Goal: Book appointment/travel/reservation

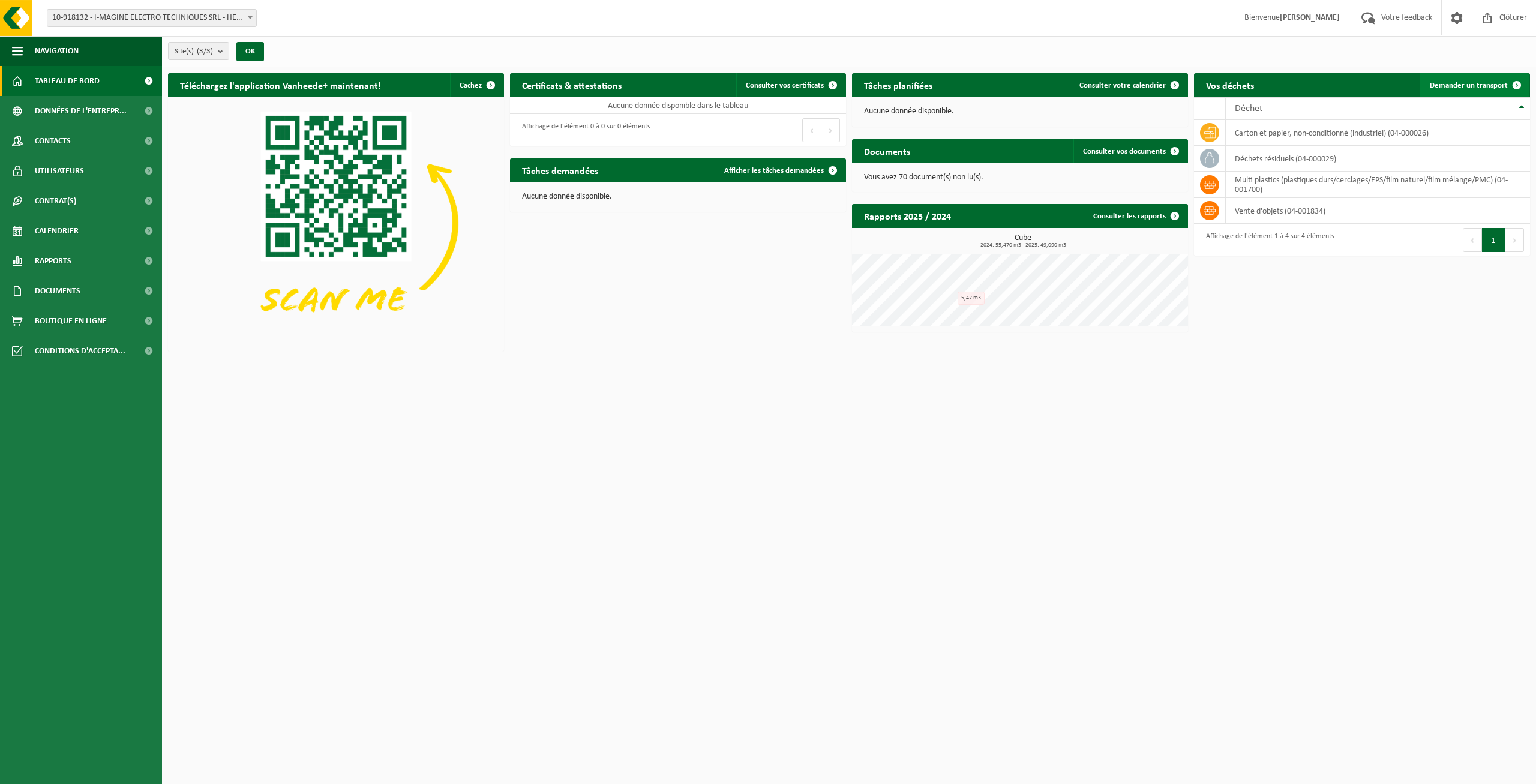
click at [1451, 85] on span "Demander un transport" at bounding box center [1468, 85] width 78 height 8
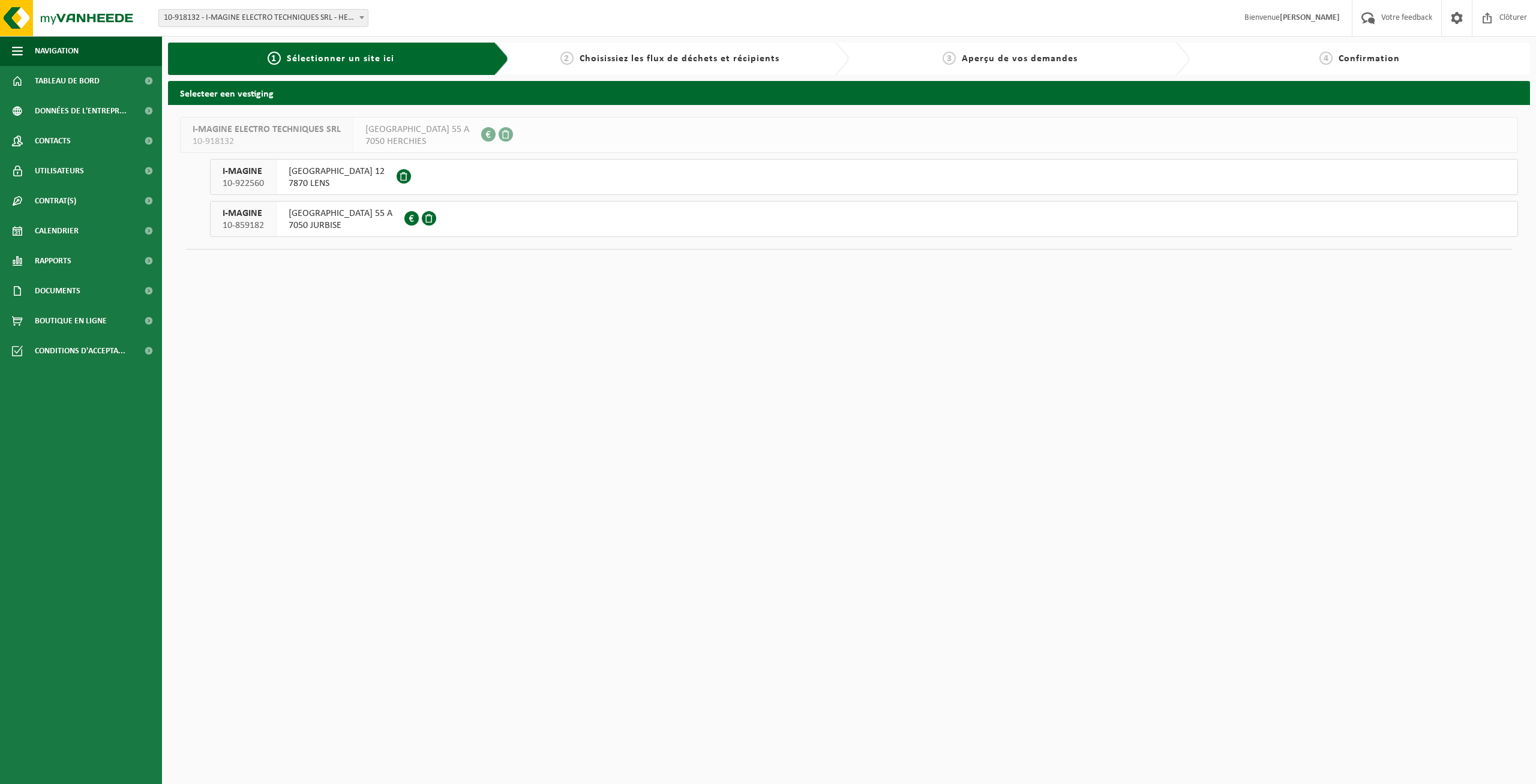
click at [324, 177] on span "7870 LENS" at bounding box center [337, 183] width 96 height 12
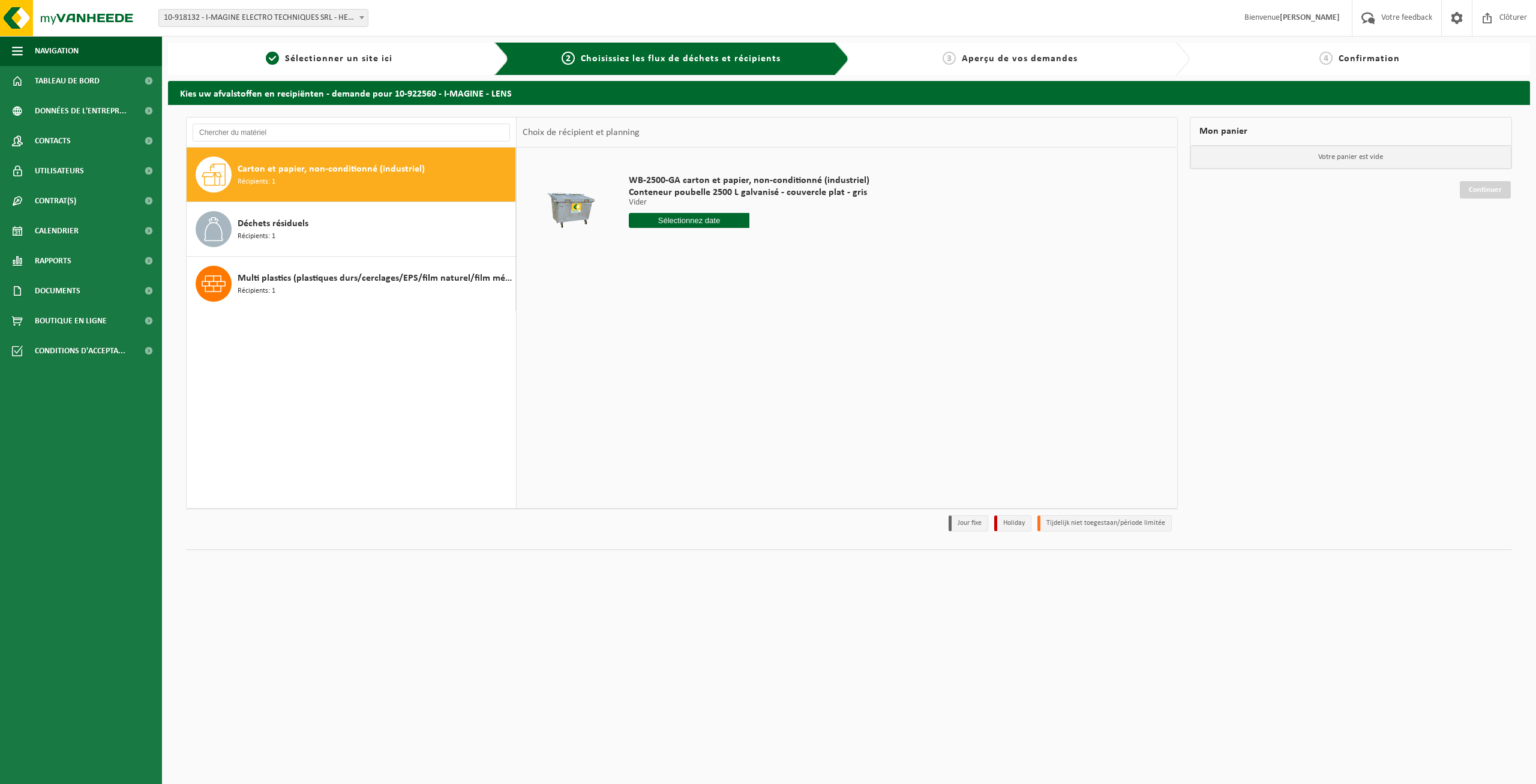
click at [647, 219] on input "text" at bounding box center [689, 221] width 120 height 15
click at [660, 345] on div "19" at bounding box center [661, 346] width 21 height 19
type input "à partir de 2025-08-19"
click at [666, 268] on button "Dans le panier" at bounding box center [662, 265] width 64 height 19
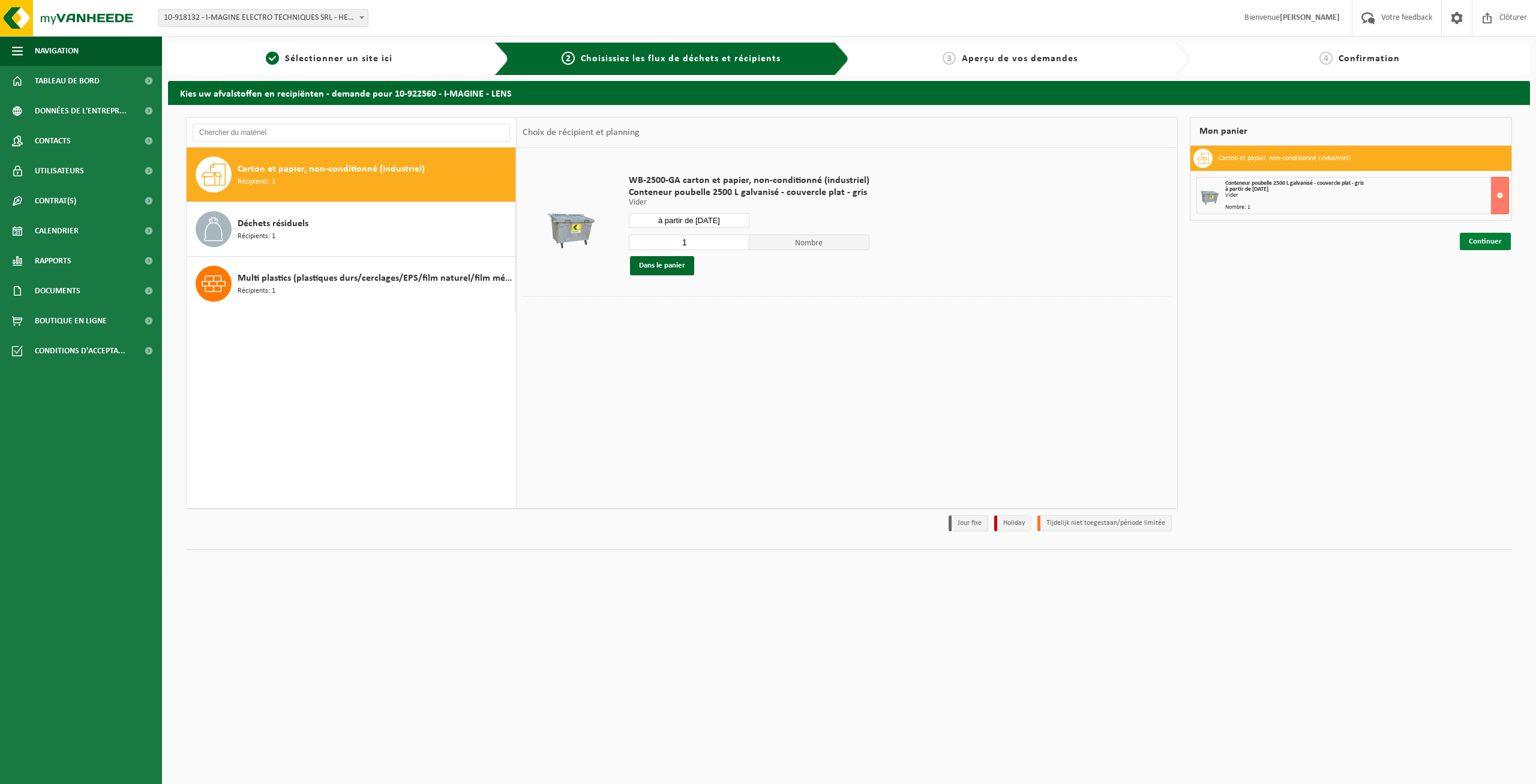
click at [1488, 241] on link "Continuer" at bounding box center [1485, 241] width 51 height 18
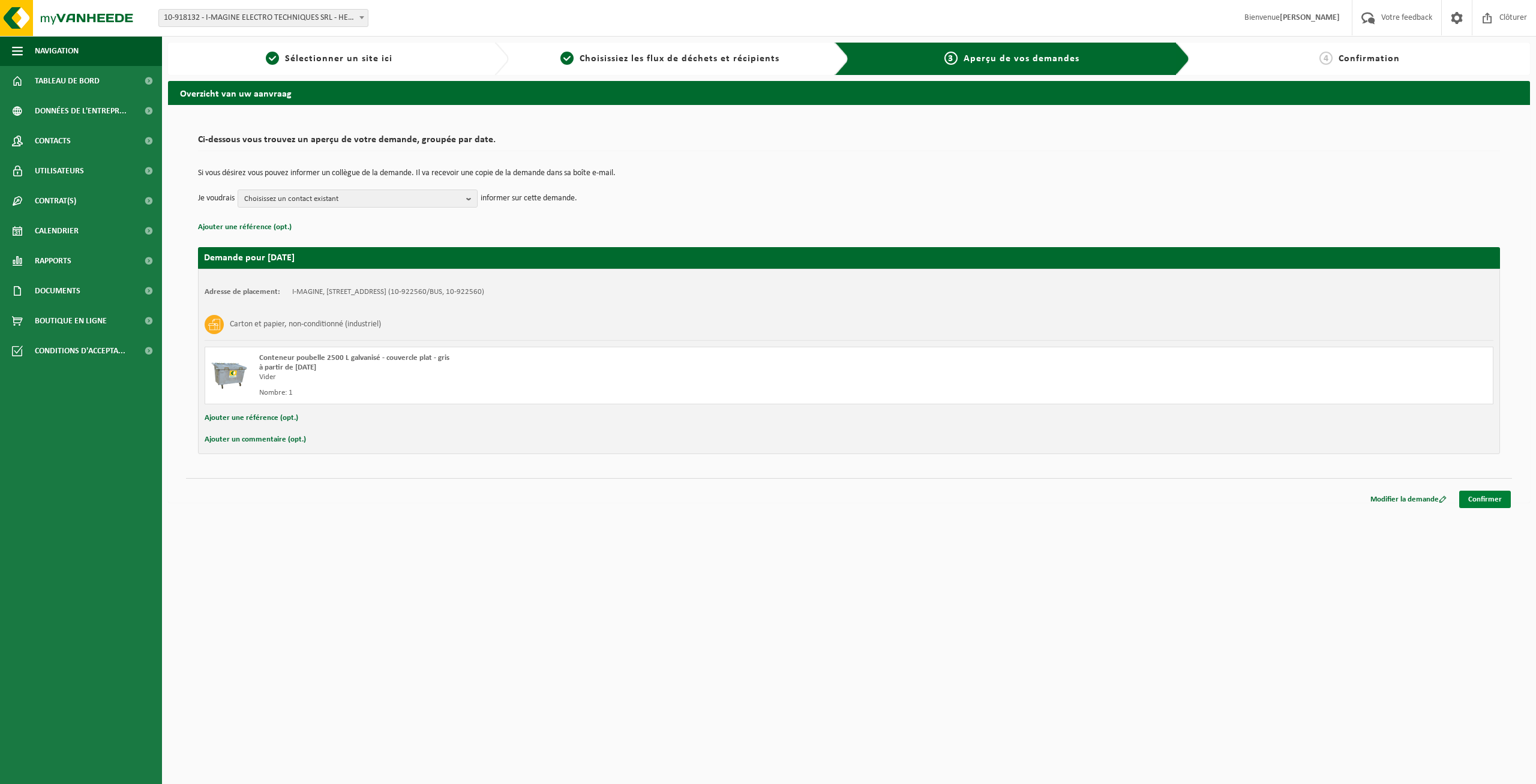
click at [1477, 497] on link "Confirmer" at bounding box center [1485, 499] width 52 height 18
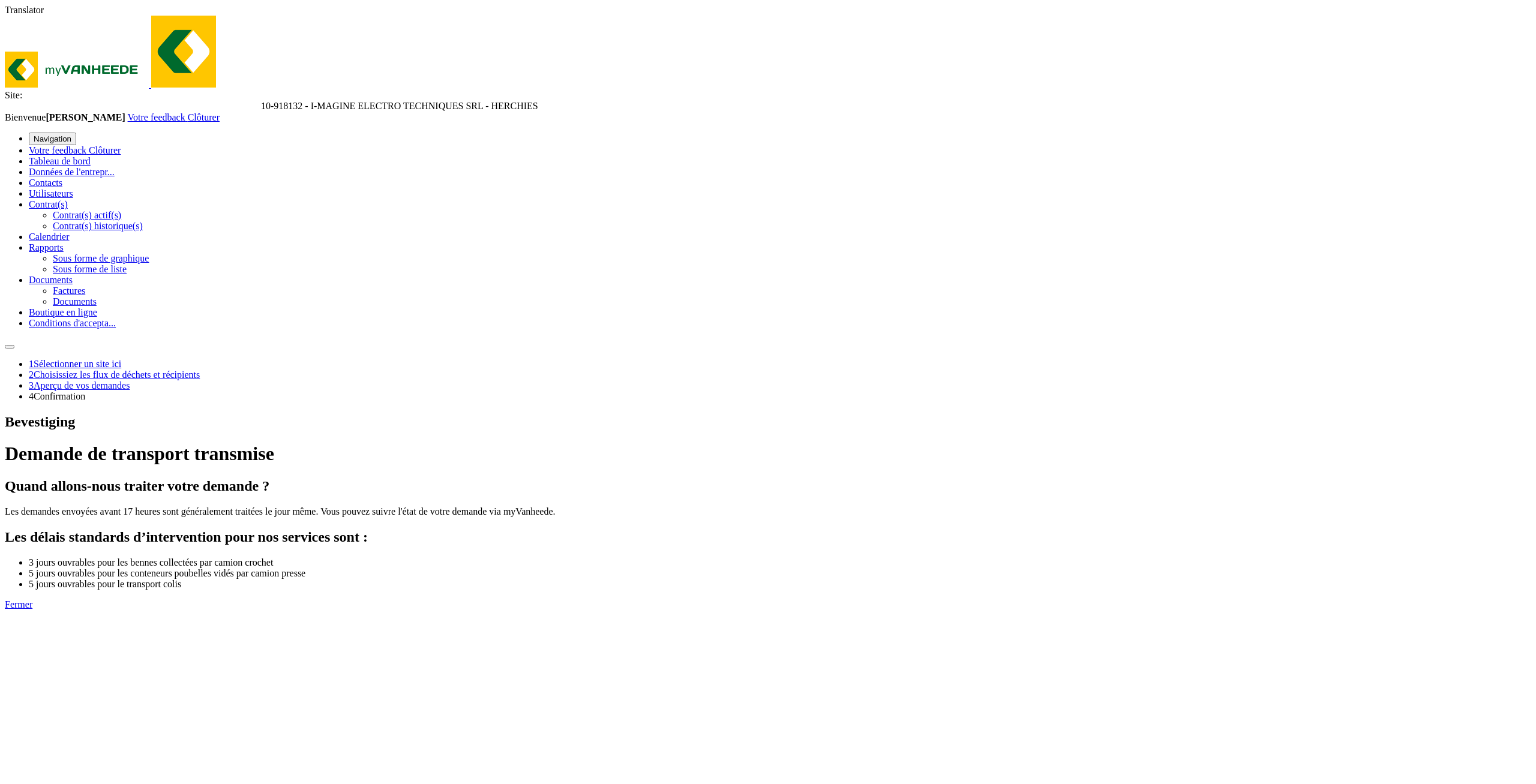
click at [33, 599] on link "Fermer" at bounding box center [18, 604] width 27 height 10
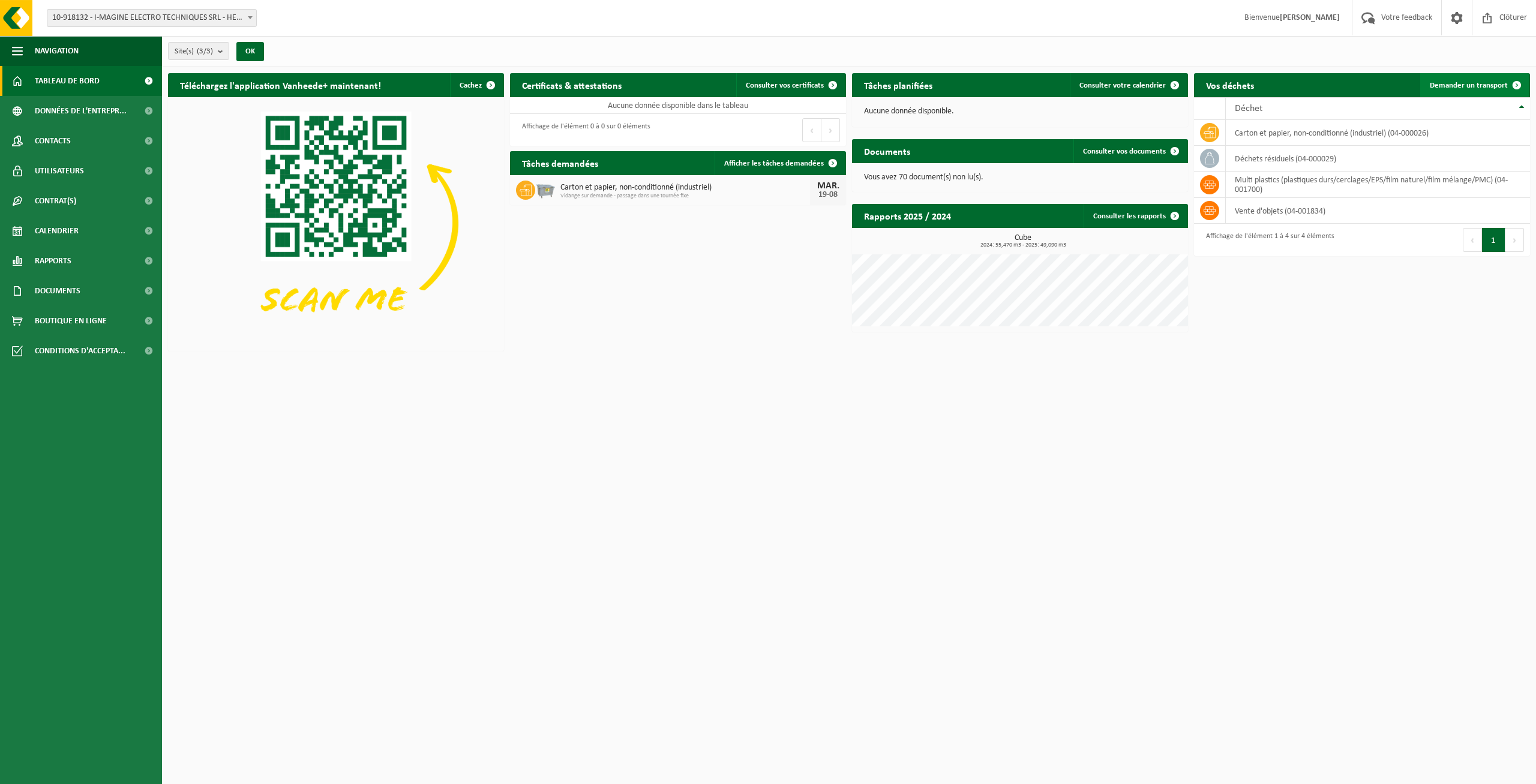
click at [1474, 88] on span "Demander un transport" at bounding box center [1468, 85] width 78 height 8
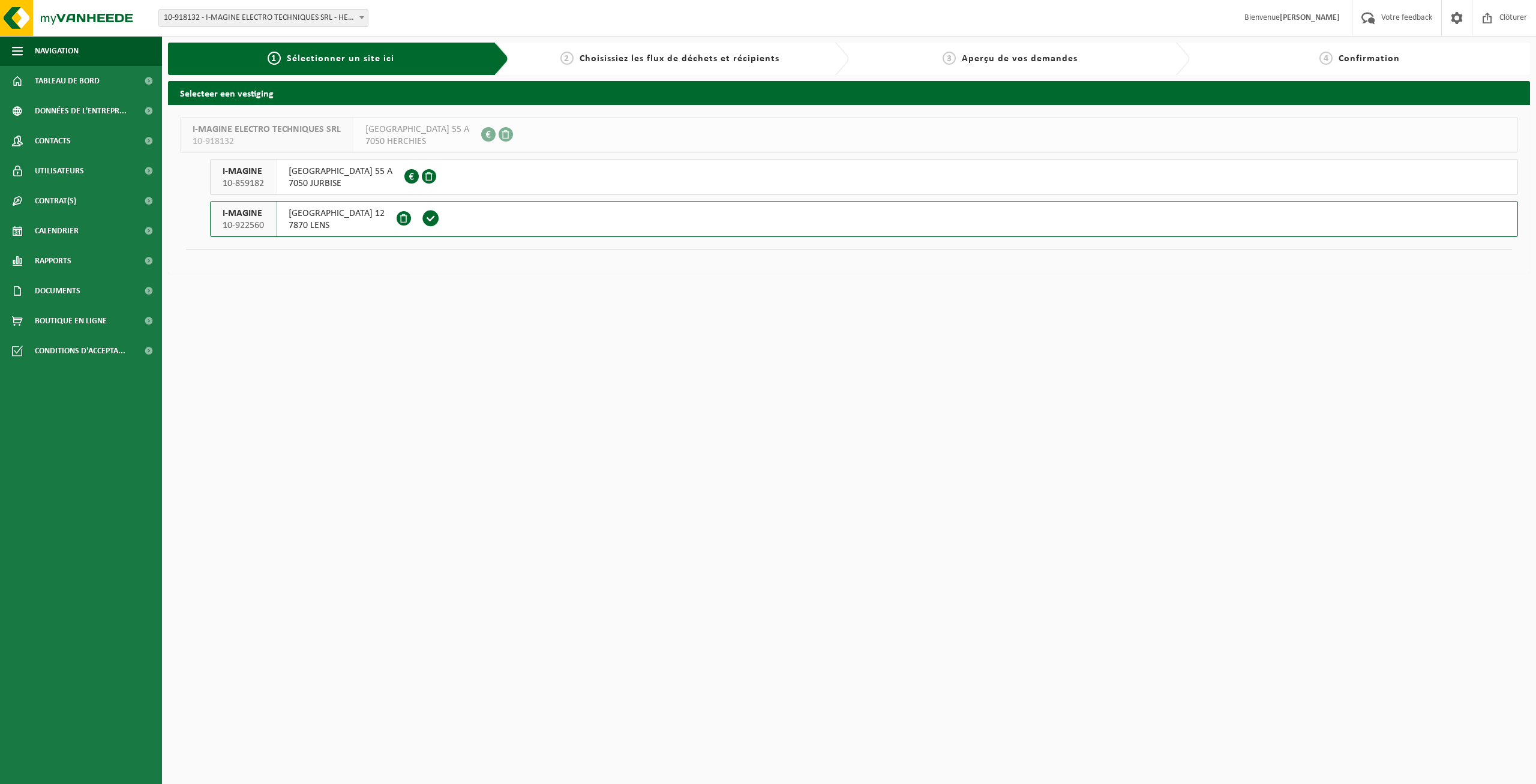
click at [362, 216] on span "RUE DE BAUFFE 12" at bounding box center [337, 214] width 96 height 12
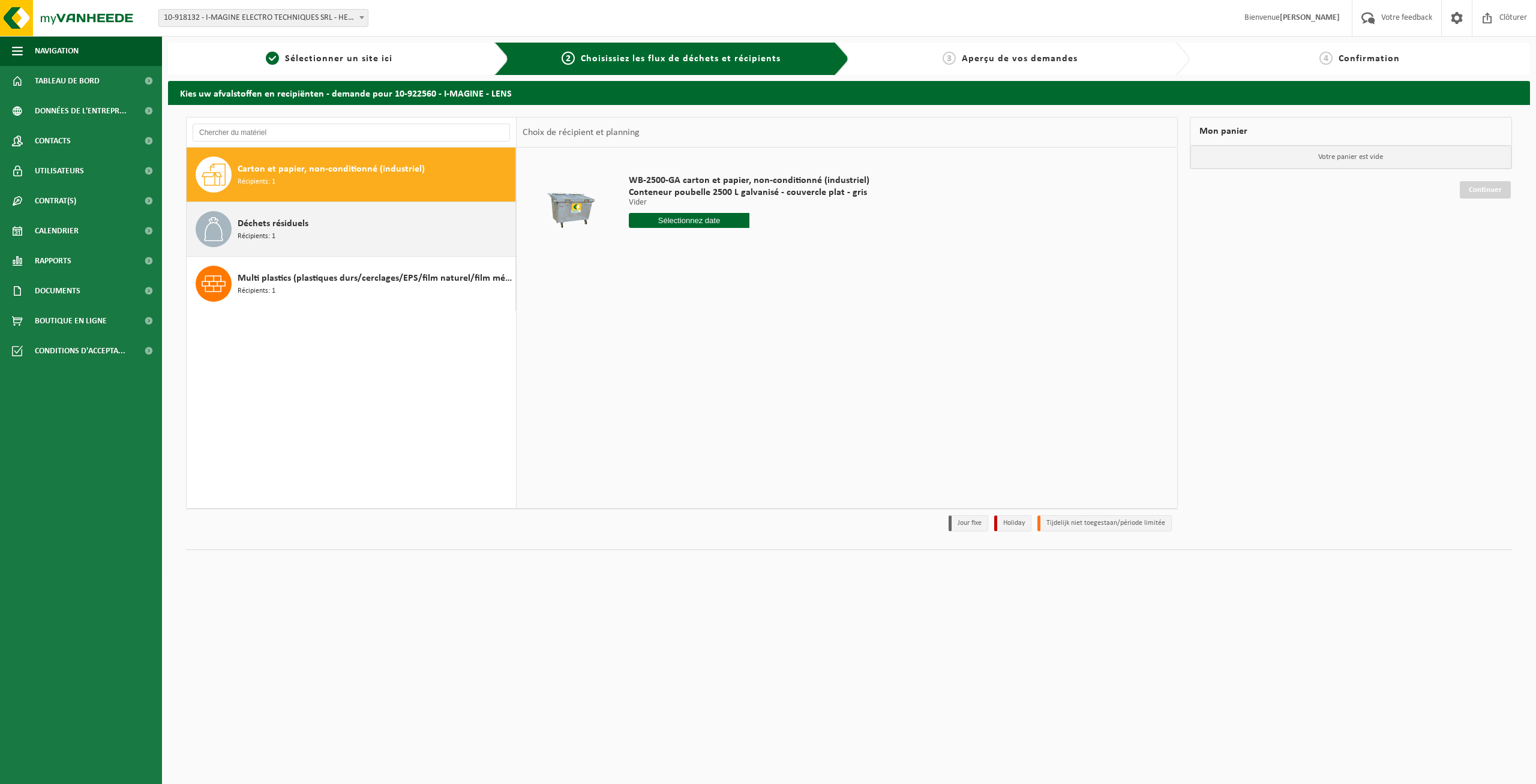
click at [287, 230] on span "Déchets résiduels" at bounding box center [273, 223] width 71 height 14
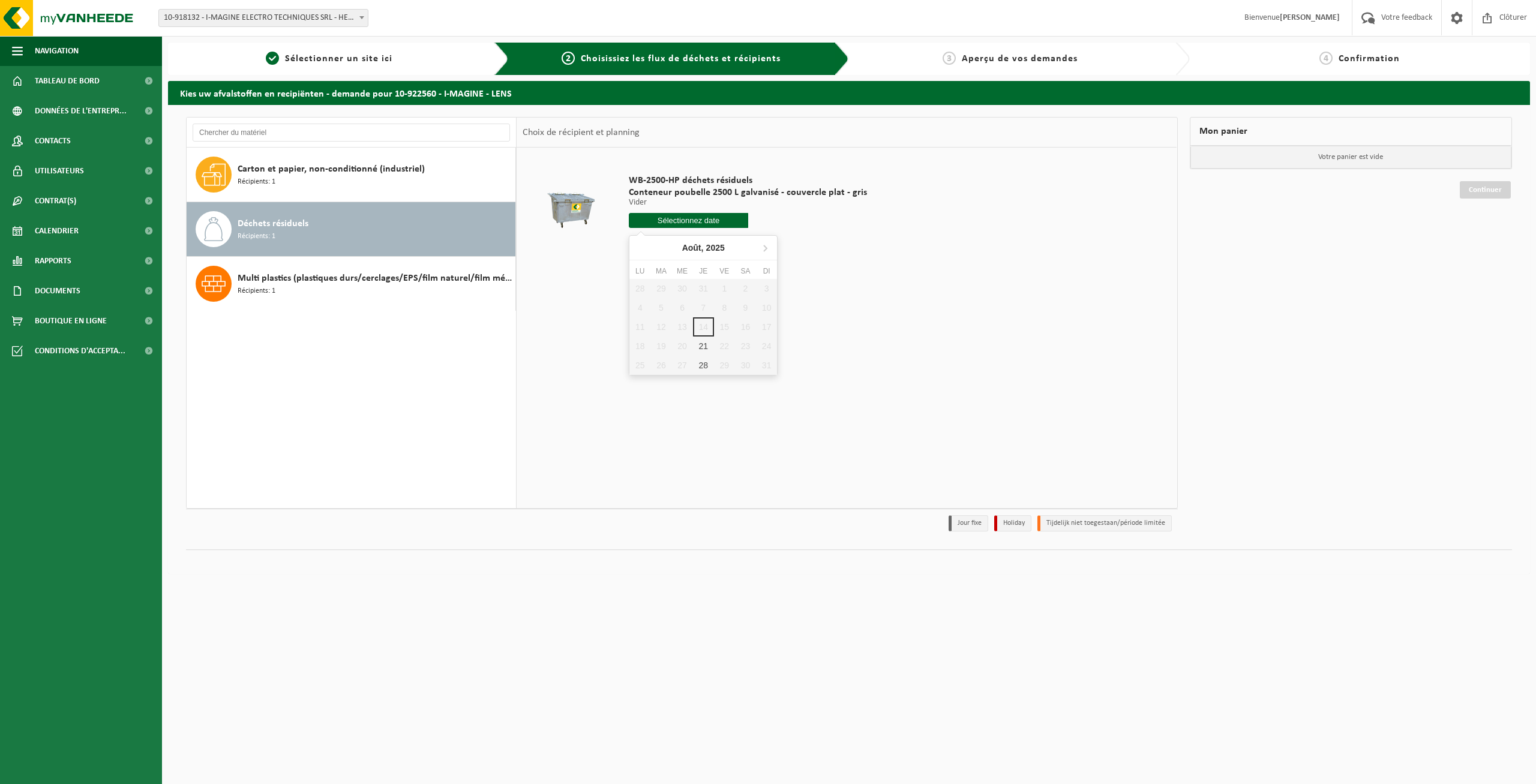
click at [657, 218] on input "text" at bounding box center [688, 221] width 120 height 15
click at [704, 347] on div "21" at bounding box center [704, 346] width 21 height 19
type input "à partir de 2025-08-21"
click at [673, 267] on button "Dans le panier" at bounding box center [662, 265] width 64 height 19
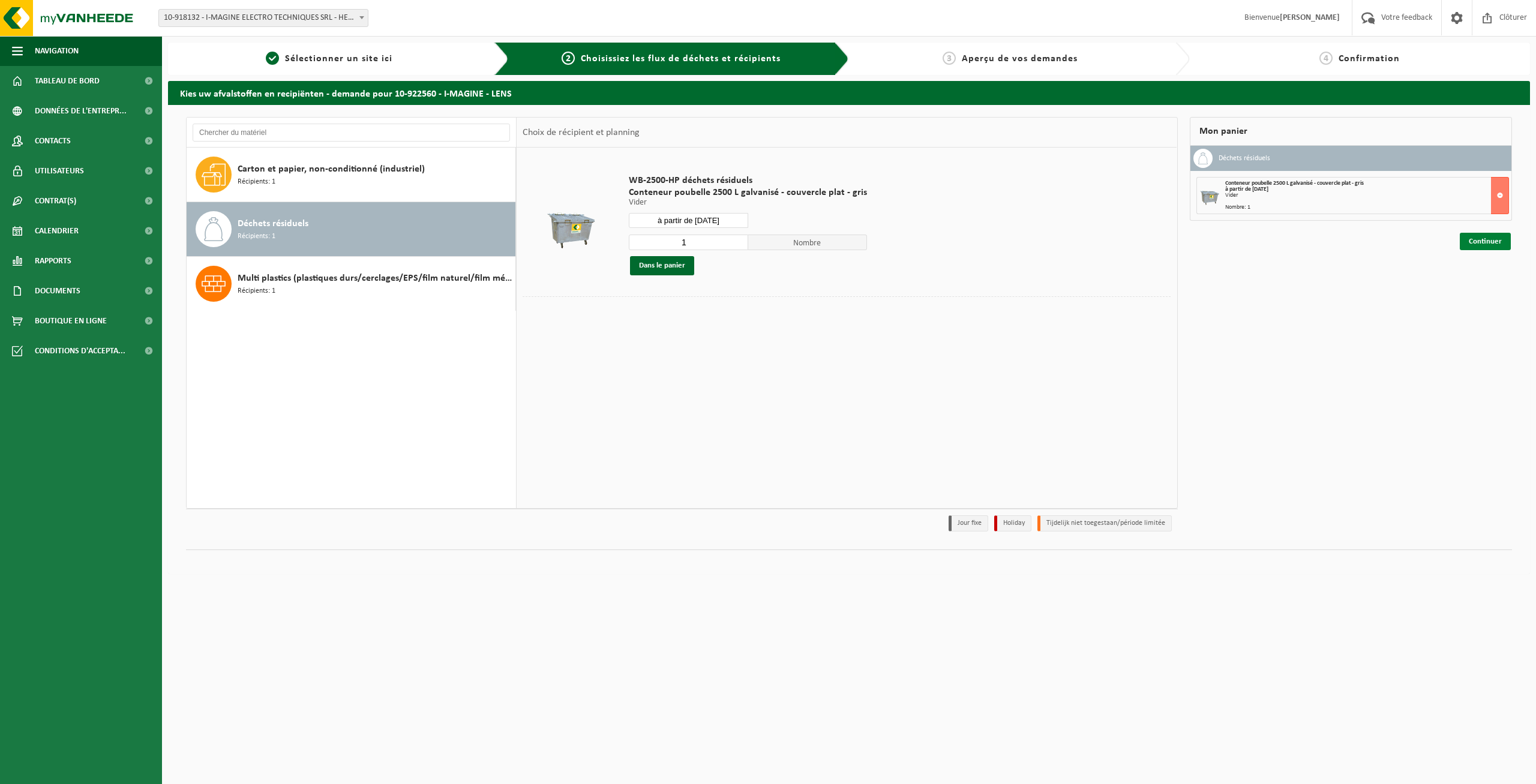
click at [1475, 242] on link "Continuer" at bounding box center [1485, 241] width 51 height 18
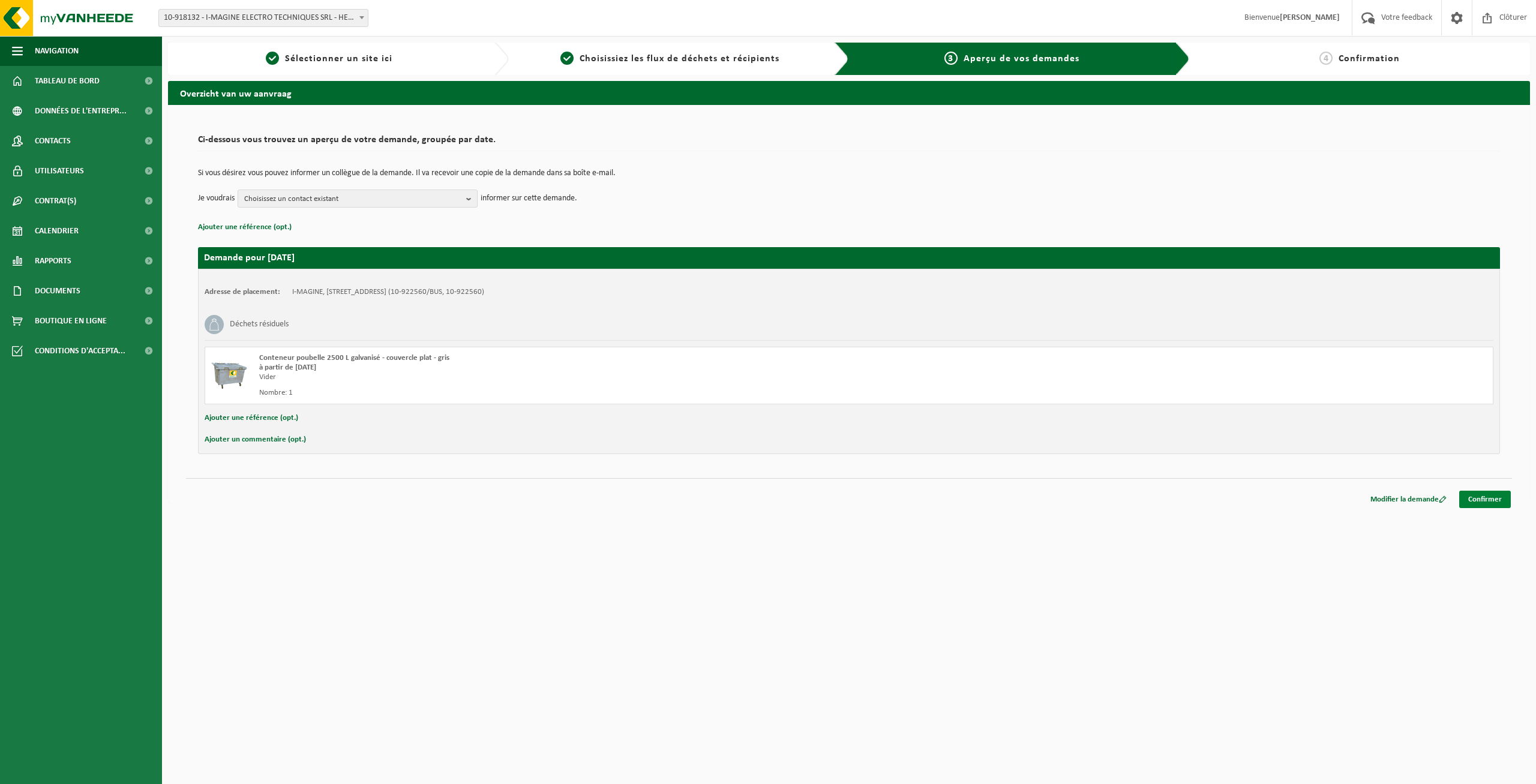
click at [1483, 493] on link "Confirmer" at bounding box center [1485, 499] width 52 height 18
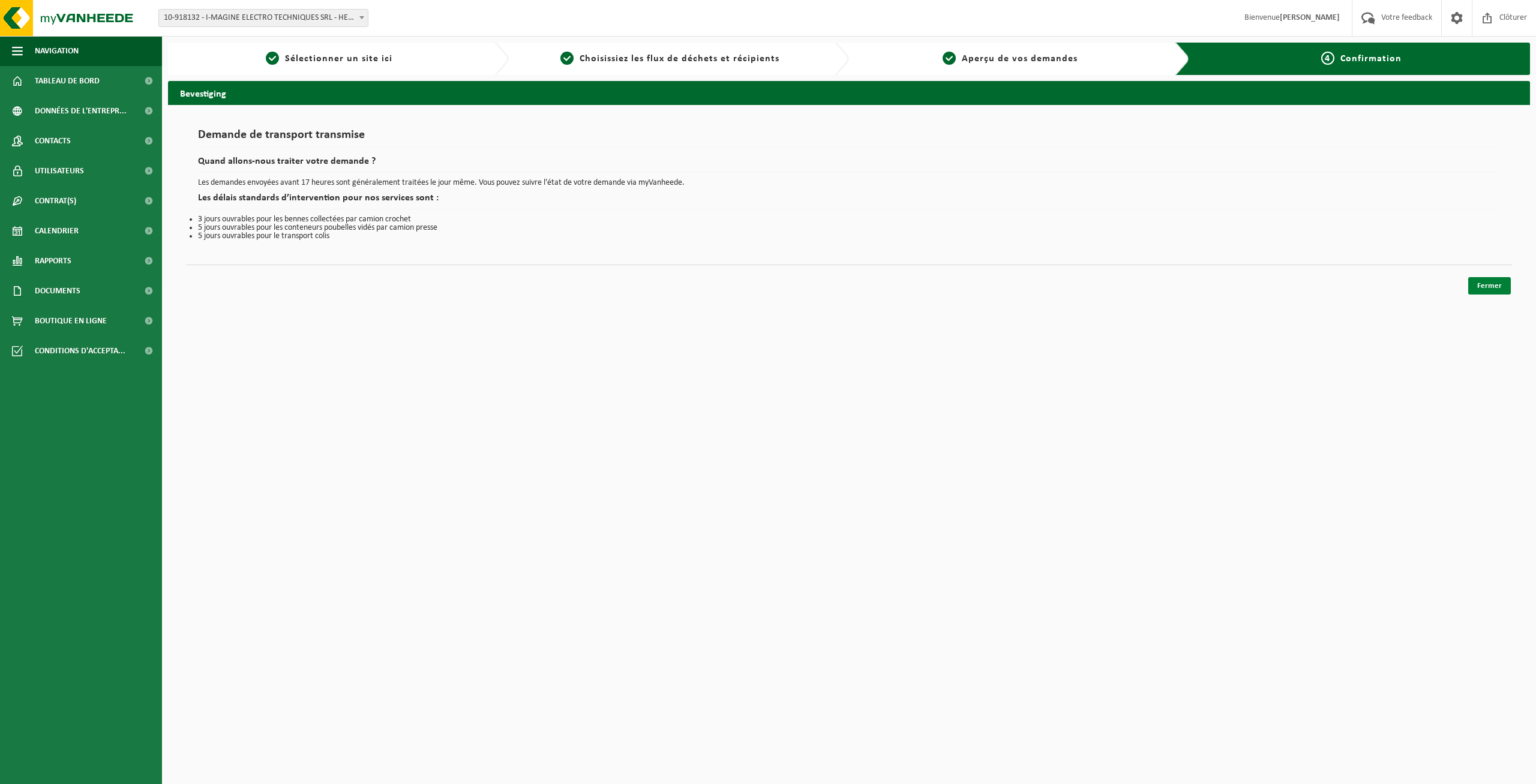
click at [1490, 288] on link "Fermer" at bounding box center [1490, 285] width 43 height 18
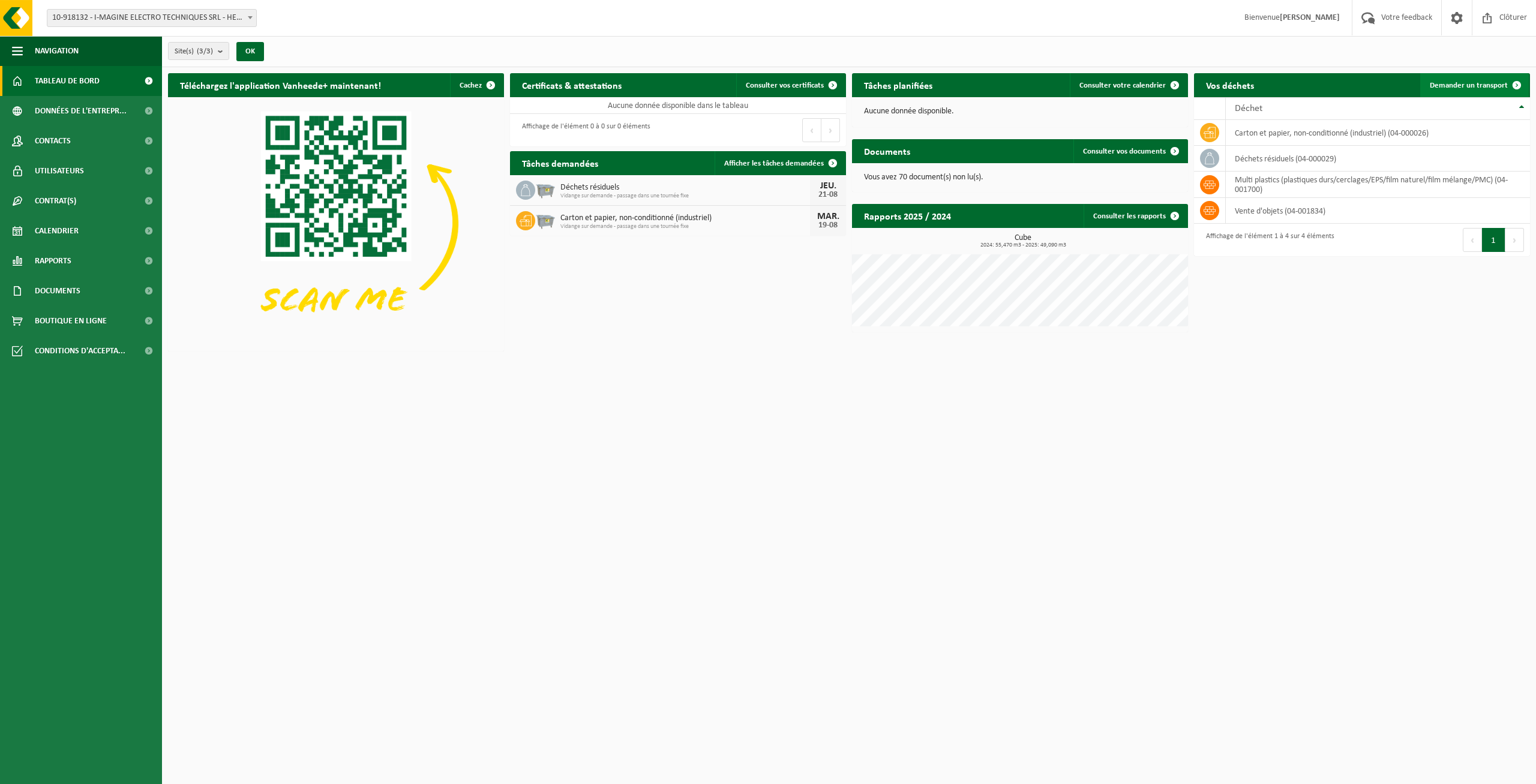
click at [1464, 86] on span "Demander un transport" at bounding box center [1468, 85] width 78 height 8
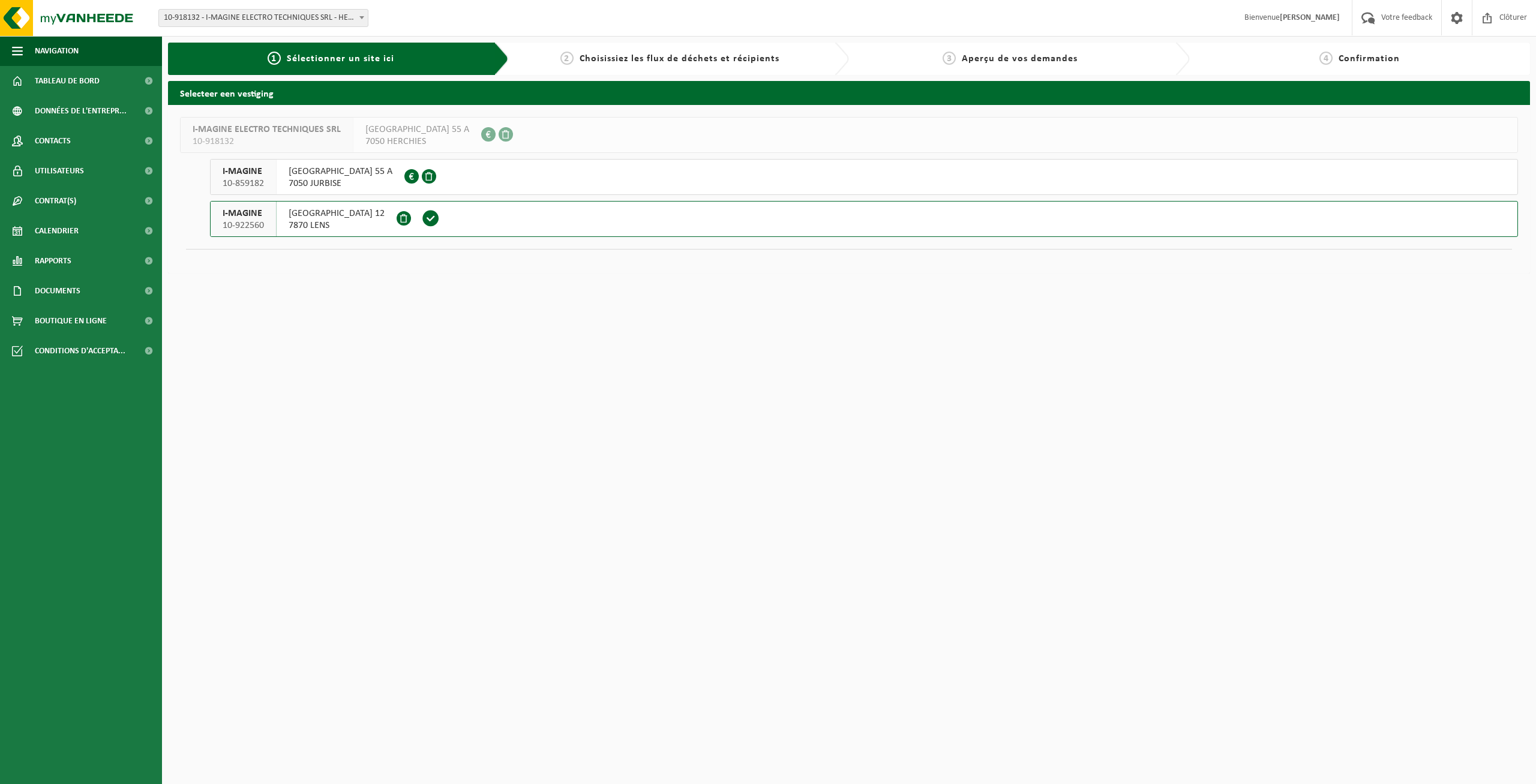
click at [338, 186] on span "7050 JURBISE" at bounding box center [340, 183] width 104 height 12
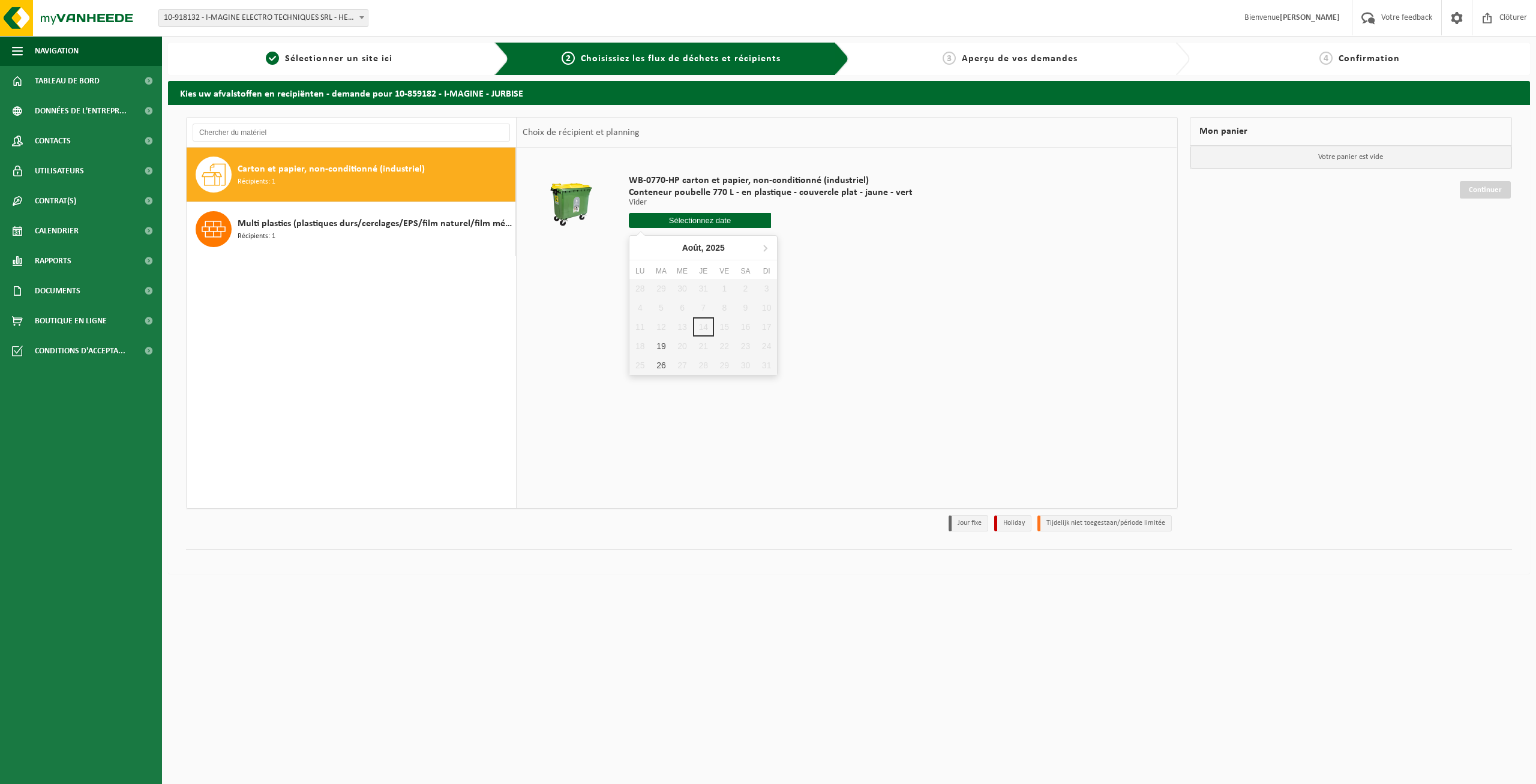
click at [666, 221] on input "text" at bounding box center [700, 221] width 142 height 15
click at [663, 343] on div "19" at bounding box center [661, 346] width 21 height 19
type input "à partir de 2025-08-19"
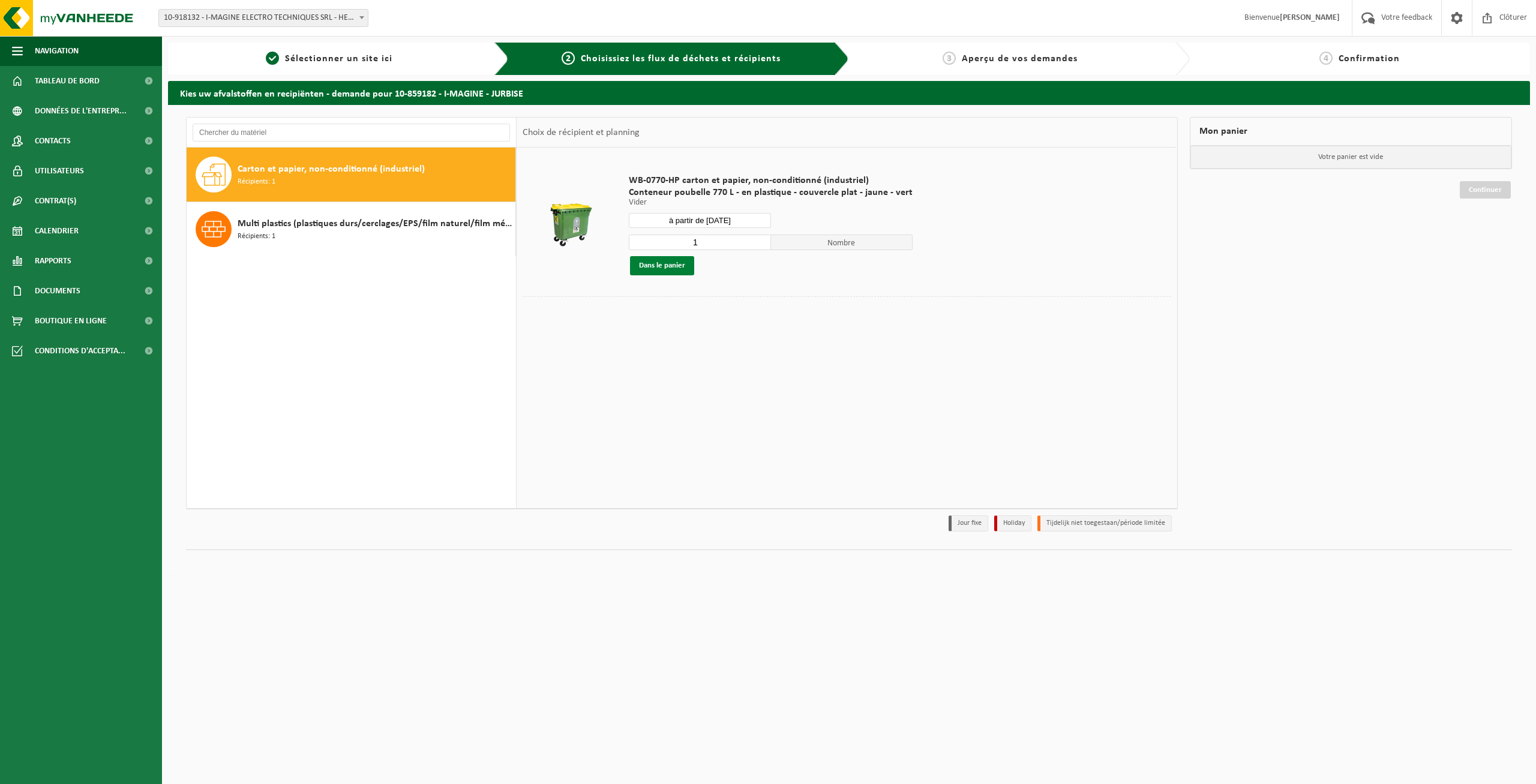
click at [661, 266] on button "Dans le panier" at bounding box center [662, 265] width 64 height 19
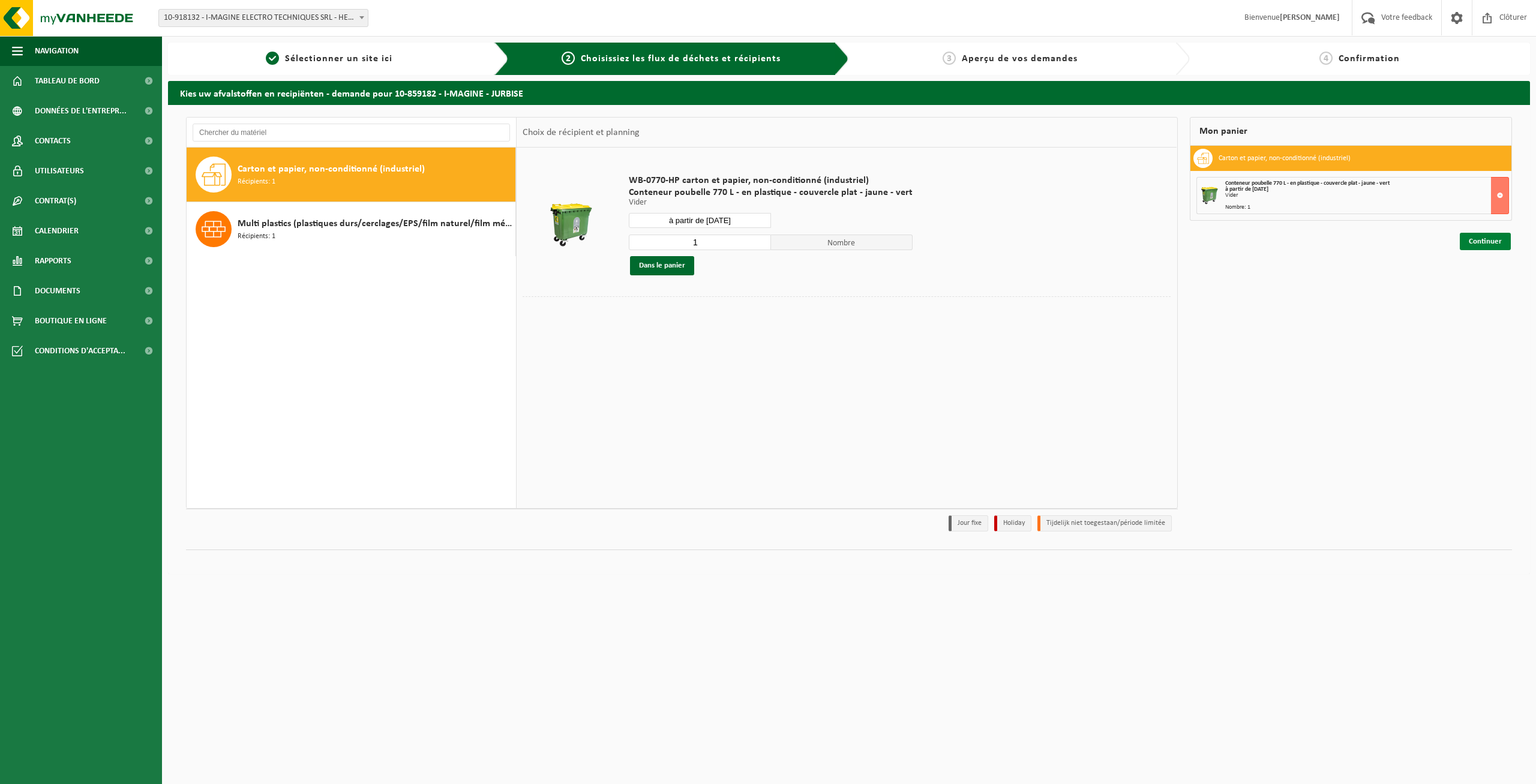
click at [1474, 239] on link "Continuer" at bounding box center [1485, 241] width 51 height 18
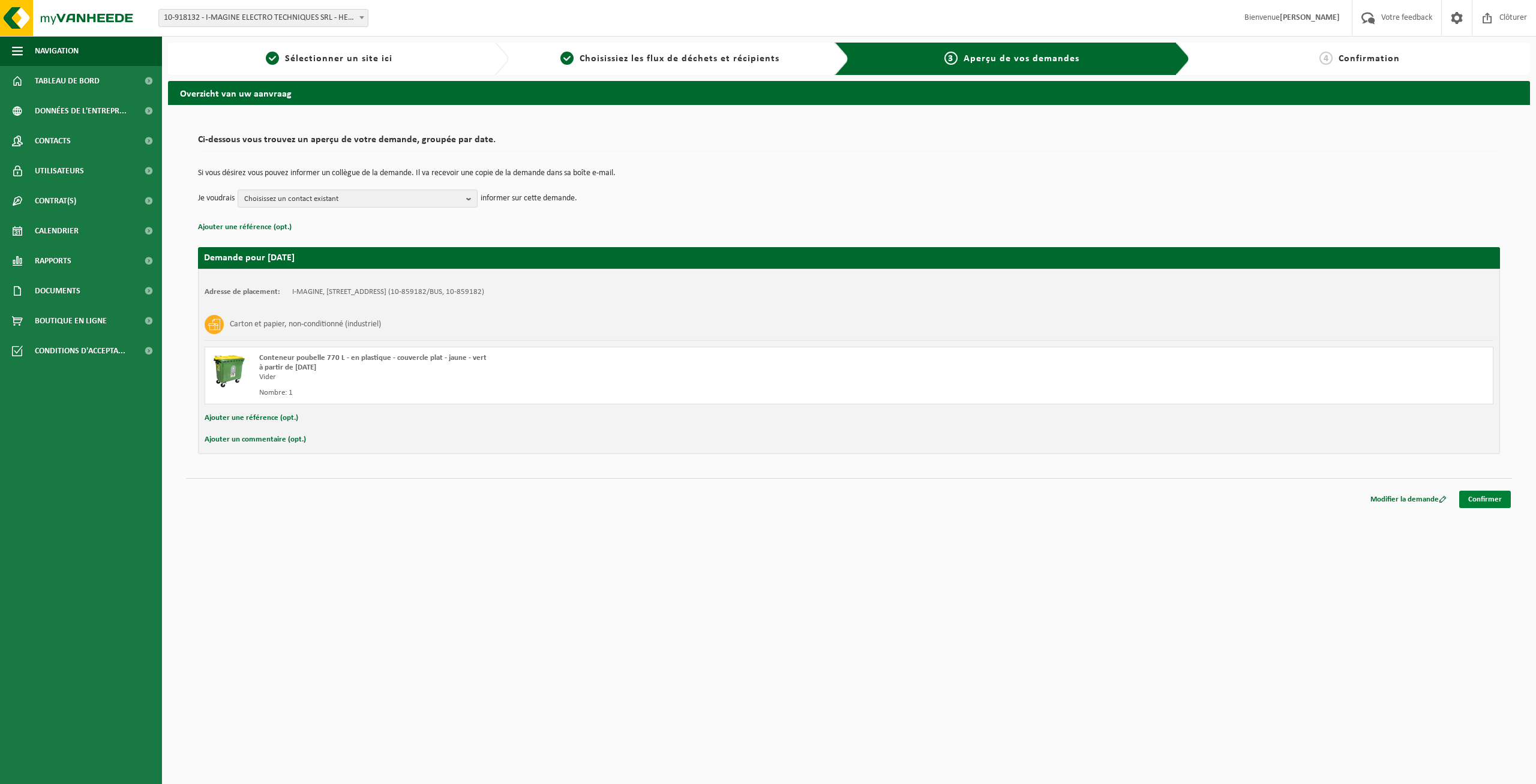
click at [1477, 500] on link "Confirmer" at bounding box center [1485, 499] width 52 height 18
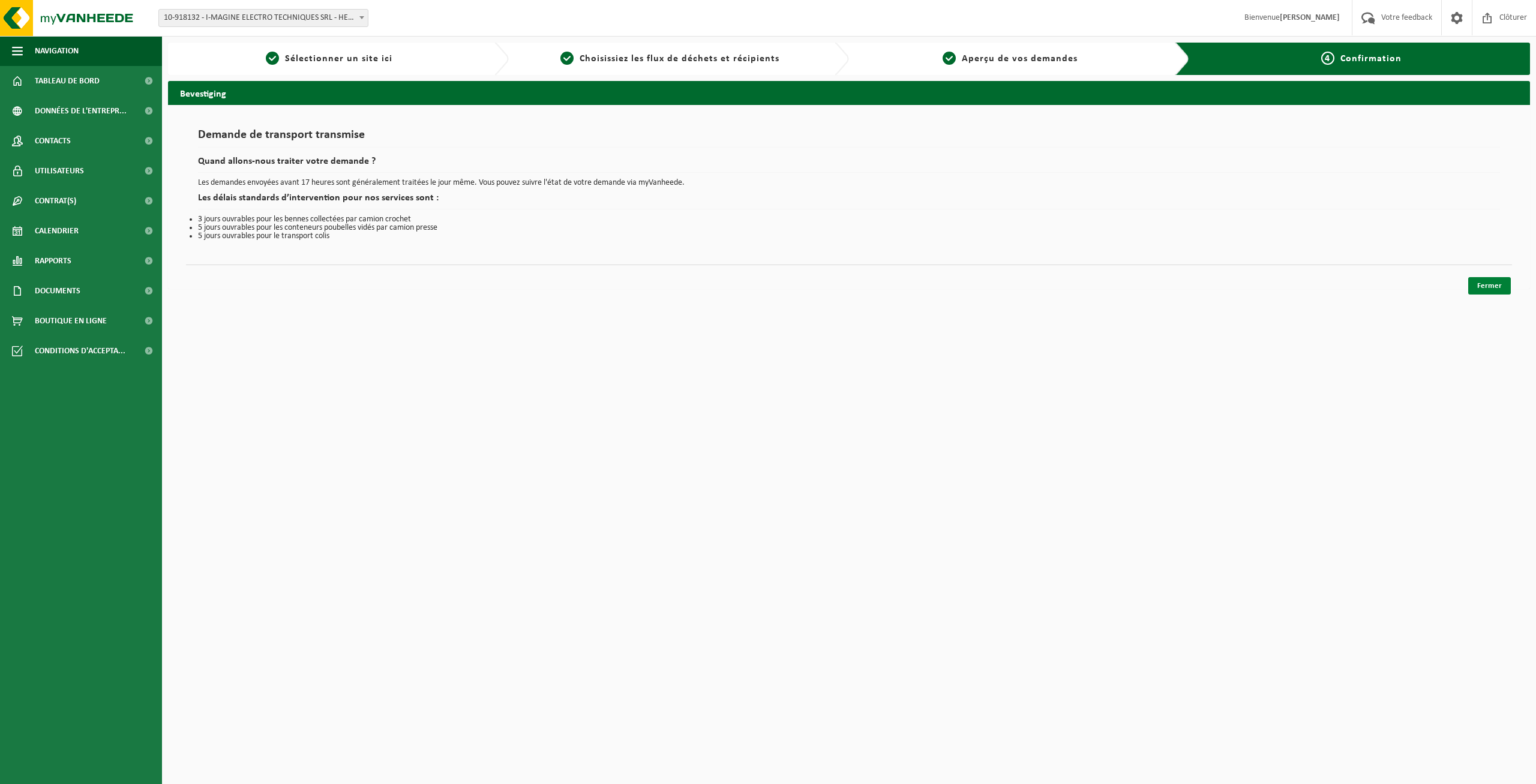
click at [1490, 285] on link "Fermer" at bounding box center [1490, 285] width 43 height 18
